Goal: Information Seeking & Learning: Find specific fact

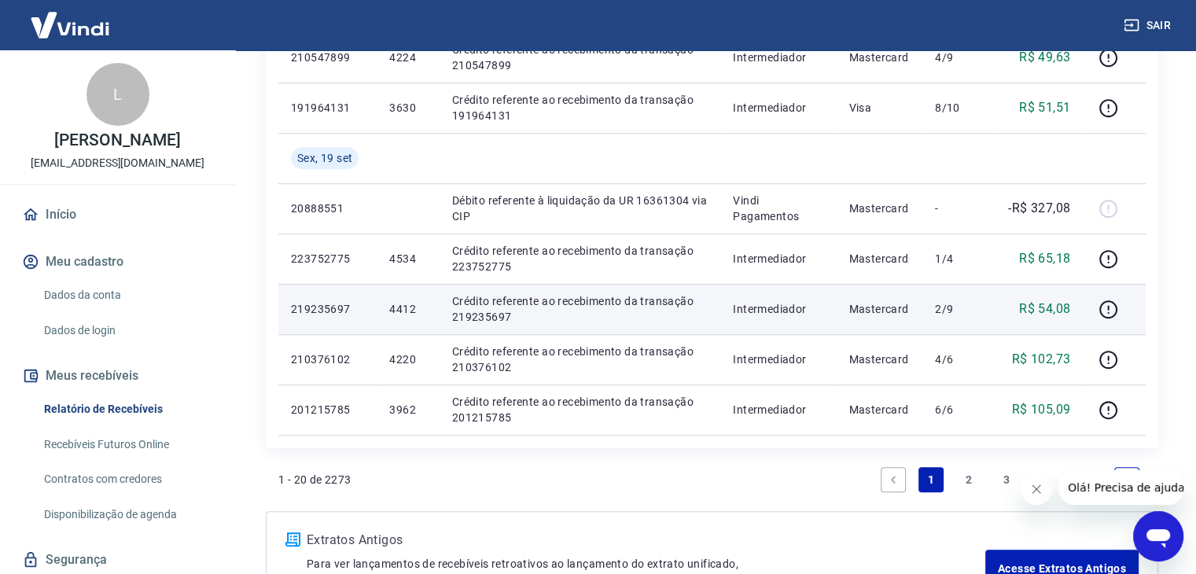
scroll to position [1173, 0]
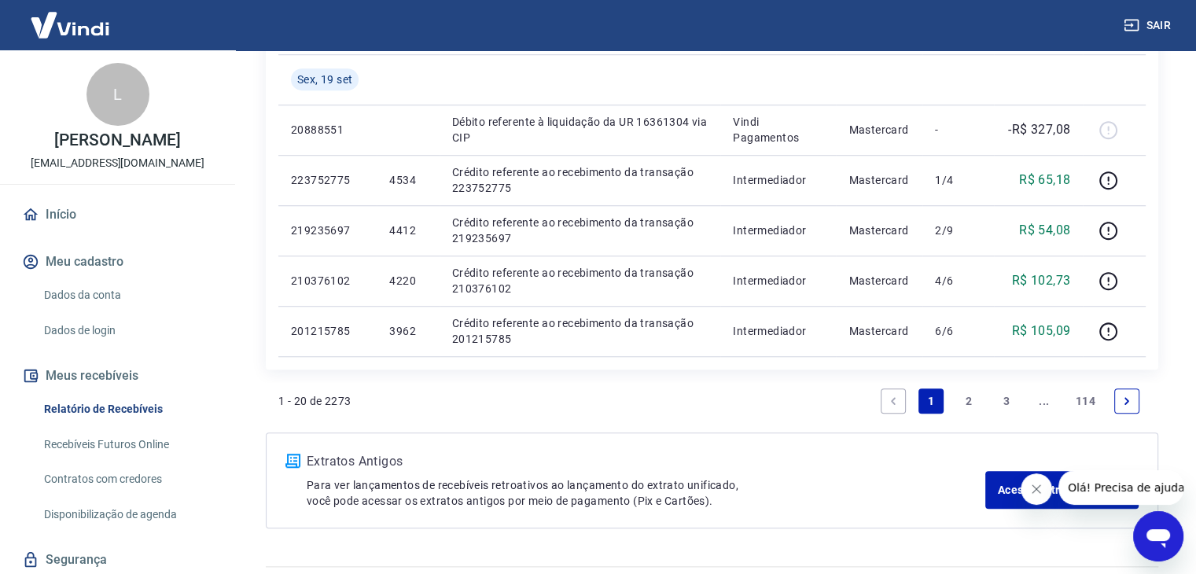
drag, startPoint x: 466, startPoint y: 417, endPoint x: 432, endPoint y: 387, distance: 46.2
click at [450, 402] on div "1 - 20 de 2273 1 2 3 ... 114" at bounding box center [711, 401] width 867 height 38
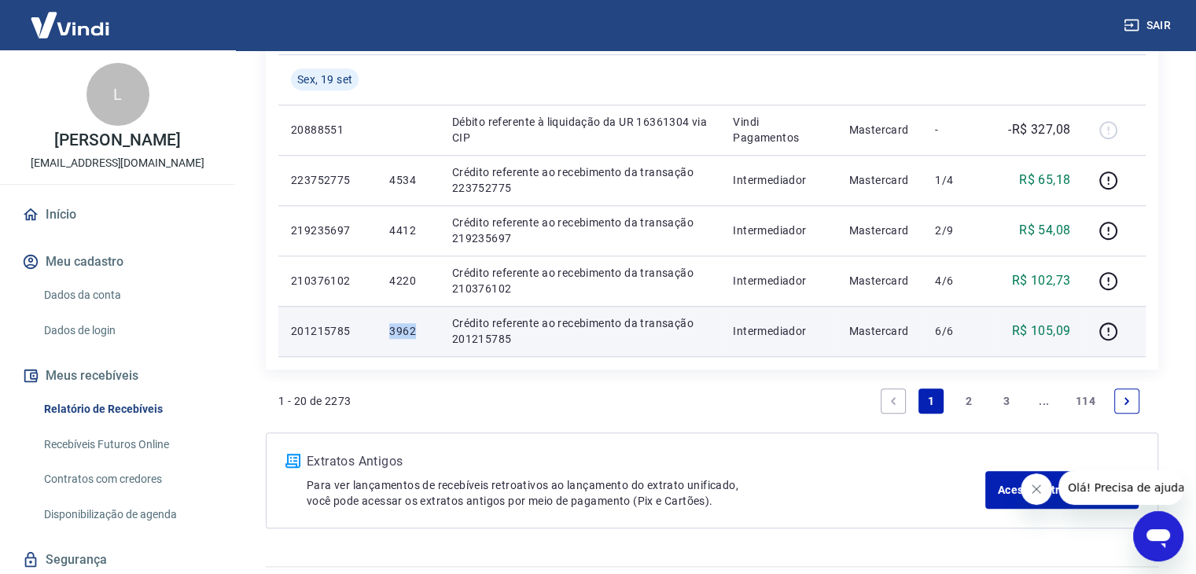
drag, startPoint x: 381, startPoint y: 330, endPoint x: 413, endPoint y: 337, distance: 33.0
click at [422, 334] on td "3962" at bounding box center [408, 331] width 62 height 50
copy p "3962"
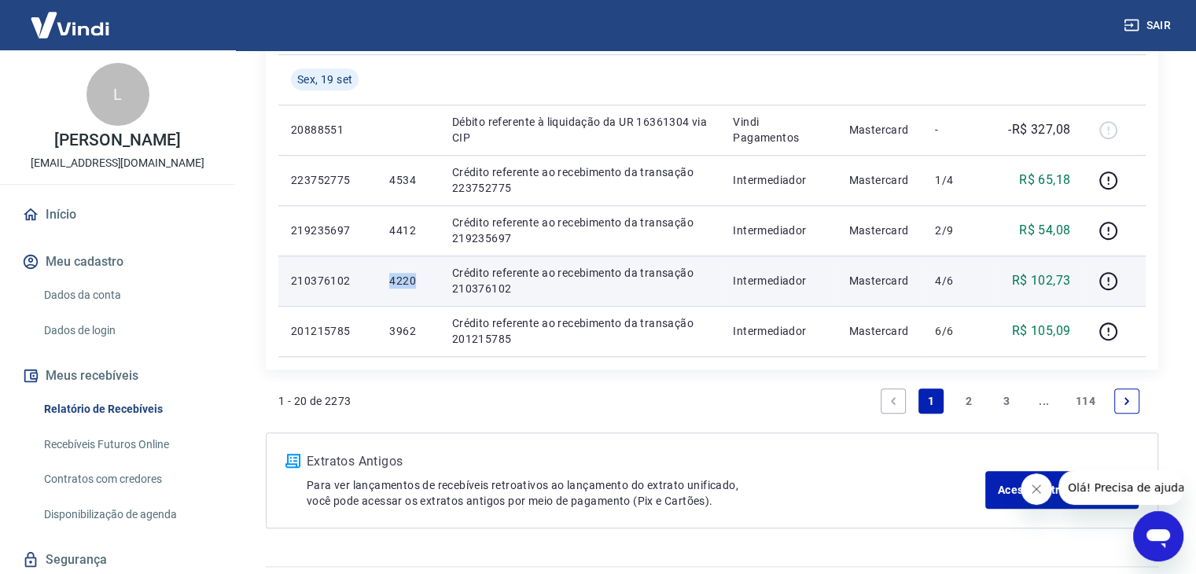
drag, startPoint x: 384, startPoint y: 281, endPoint x: 417, endPoint y: 281, distance: 33.0
click at [417, 281] on td "4220" at bounding box center [408, 280] width 62 height 50
copy p "4220"
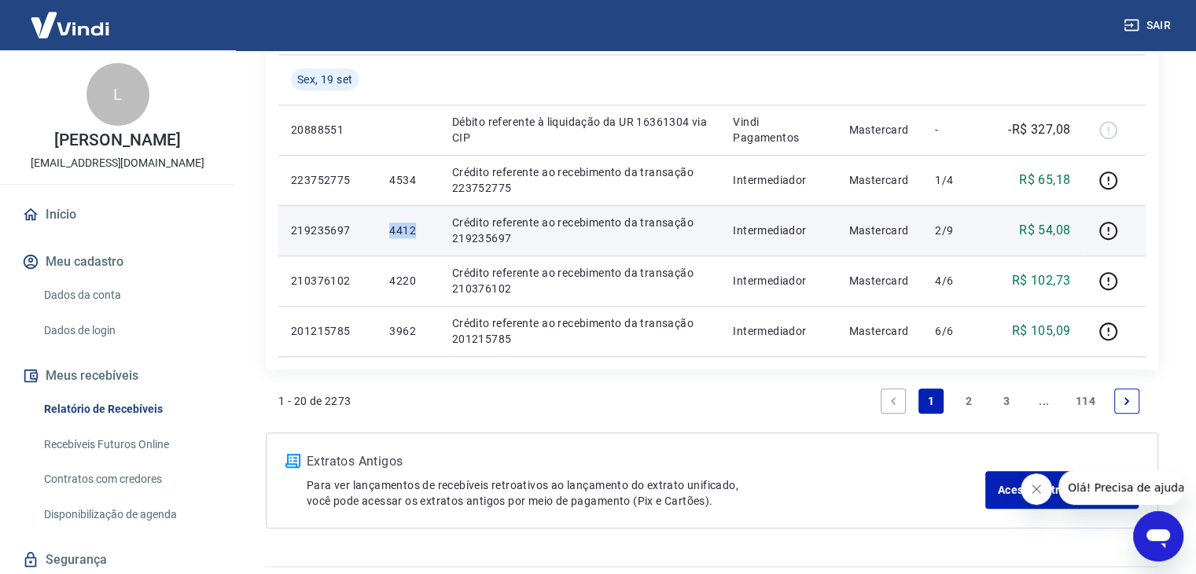
drag, startPoint x: 399, startPoint y: 232, endPoint x: 415, endPoint y: 232, distance: 15.7
click at [415, 232] on td "4412" at bounding box center [408, 230] width 62 height 50
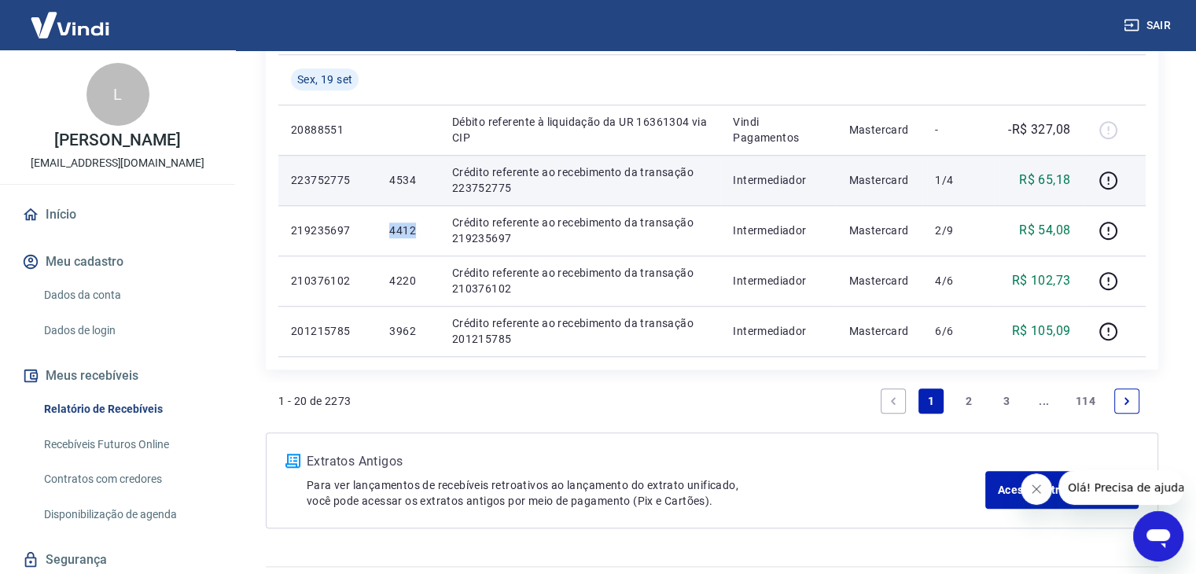
copy p "4412"
drag, startPoint x: 384, startPoint y: 180, endPoint x: 422, endPoint y: 178, distance: 38.6
click at [421, 179] on td "4534" at bounding box center [408, 180] width 62 height 50
copy p "4534"
